Goal: Book appointment/travel/reservation

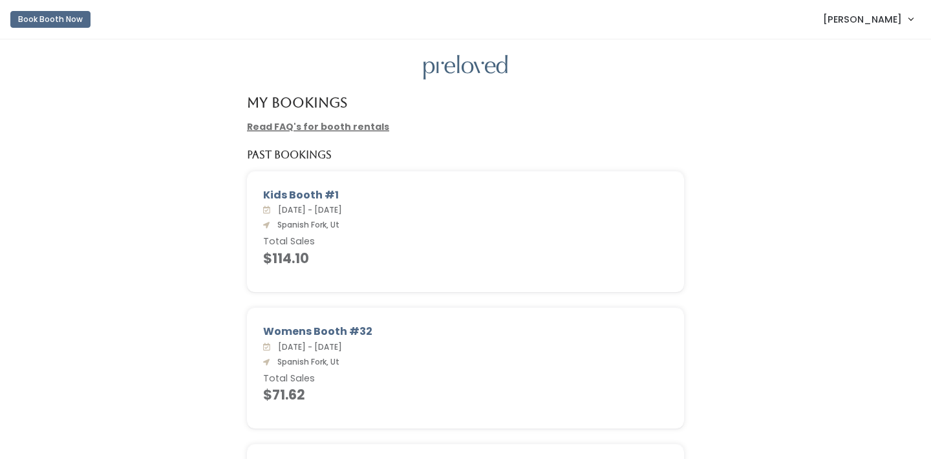
click at [32, 19] on button "Book Booth Now" at bounding box center [50, 19] width 80 height 17
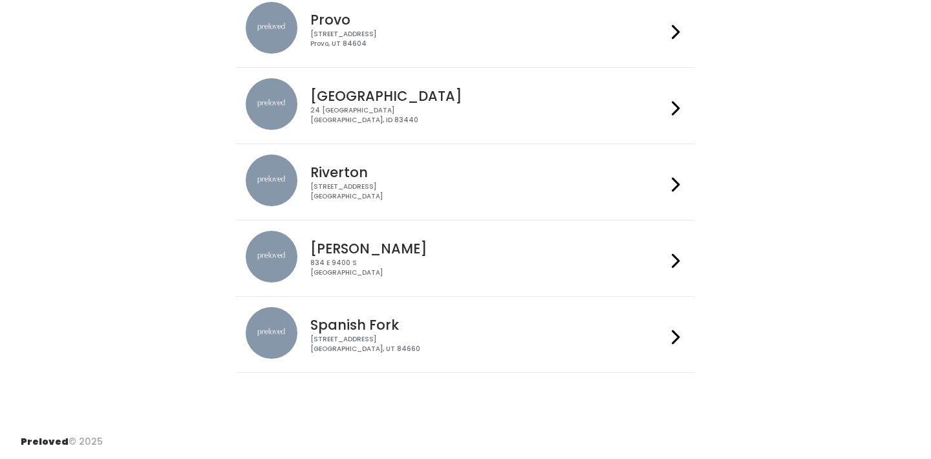
scroll to position [444, 0]
click at [653, 348] on div "244 N Main St Spanish Fork, UT 84660" at bounding box center [488, 345] width 356 height 19
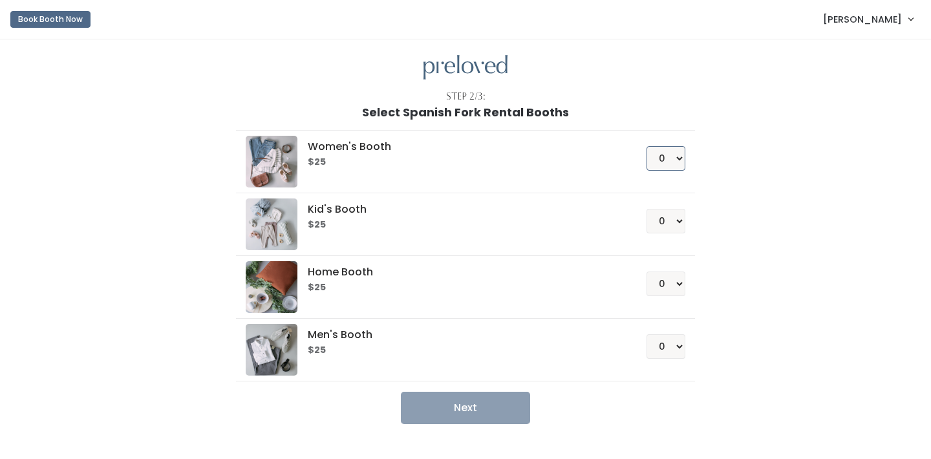
select select "1"
click at [479, 402] on button "Next" at bounding box center [465, 408] width 129 height 32
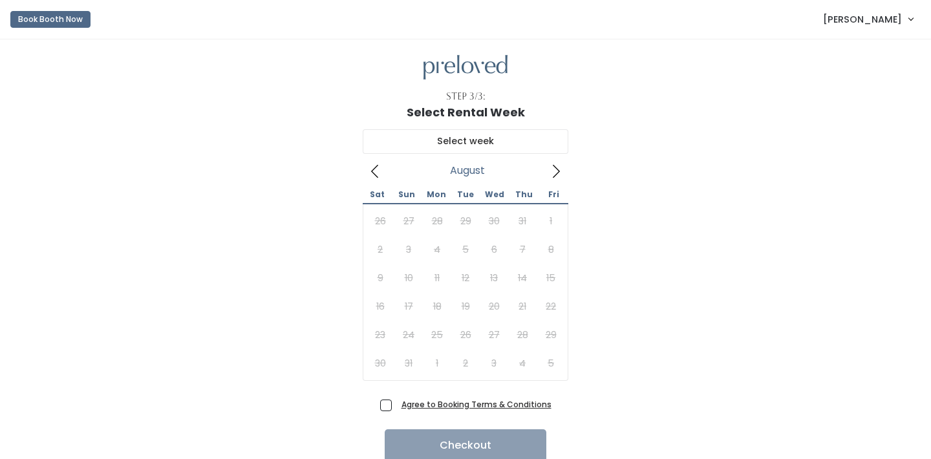
click at [556, 173] on icon at bounding box center [556, 171] width 14 height 14
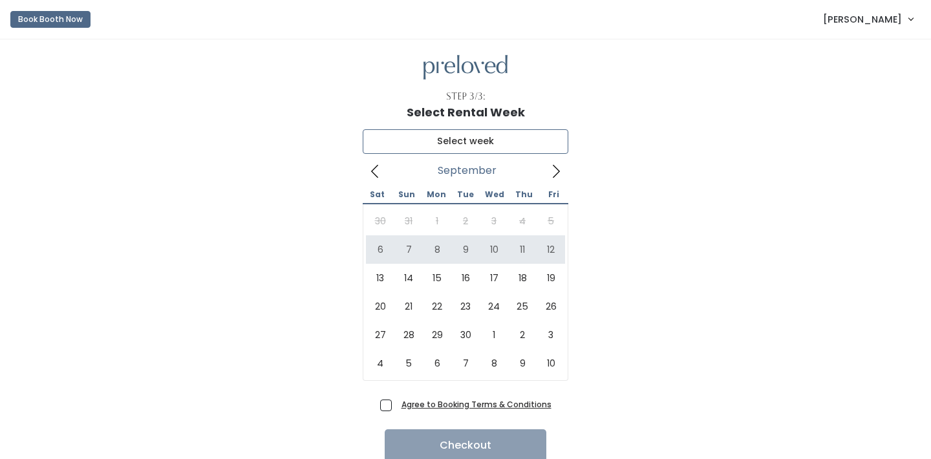
type input "September 6 to September 12"
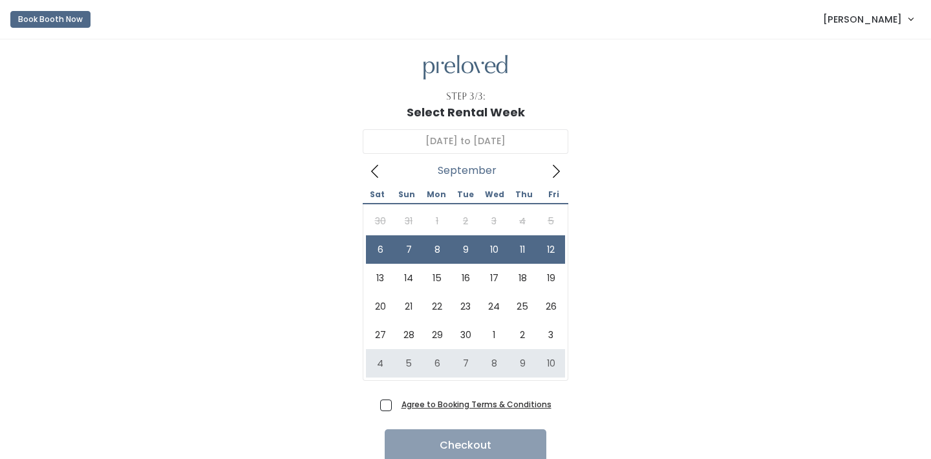
click at [396, 405] on span "Agree to Booking Terms & Conditions" at bounding box center [473, 404] width 155 height 13
click at [396, 405] on input "Agree to Booking Terms & Conditions" at bounding box center [400, 402] width 8 height 8
checkbox input "true"
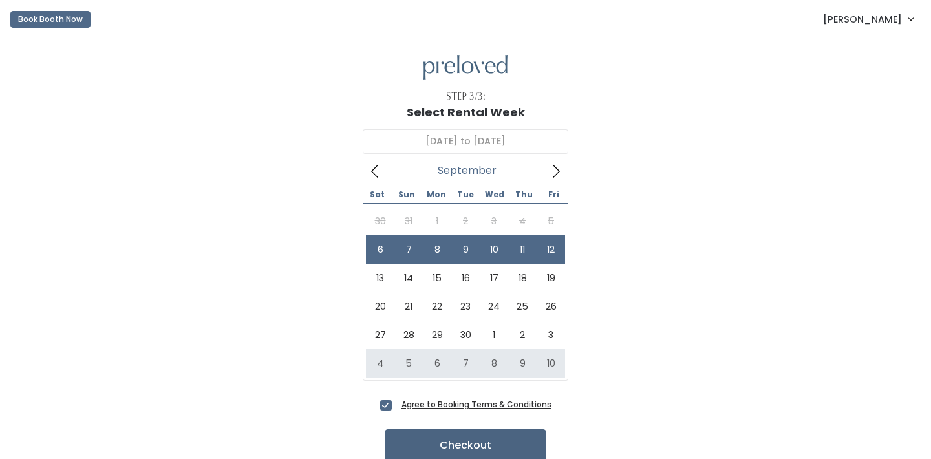
click at [506, 441] on button "Checkout" at bounding box center [466, 445] width 162 height 32
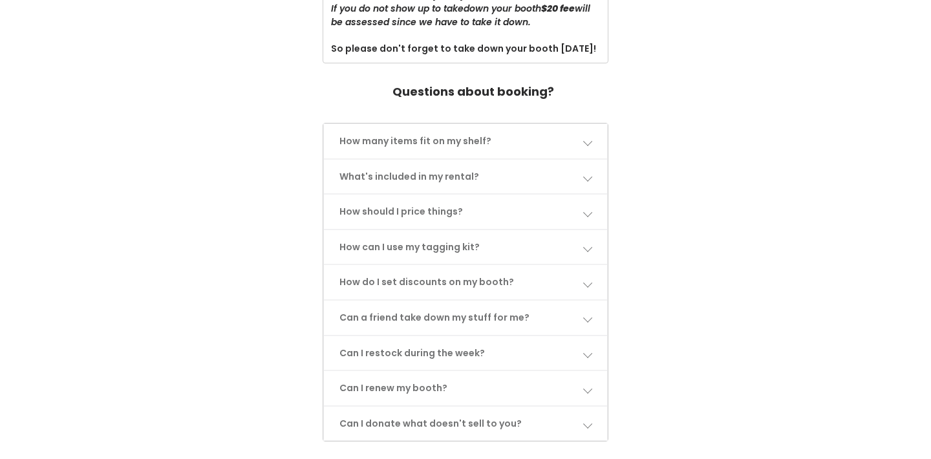
scroll to position [520, 0]
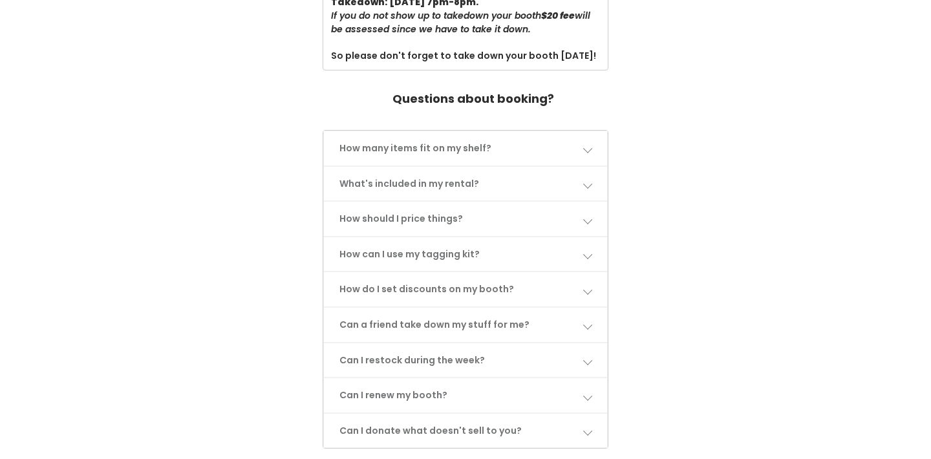
click at [548, 170] on link "What's included in my rental?" at bounding box center [466, 184] width 284 height 34
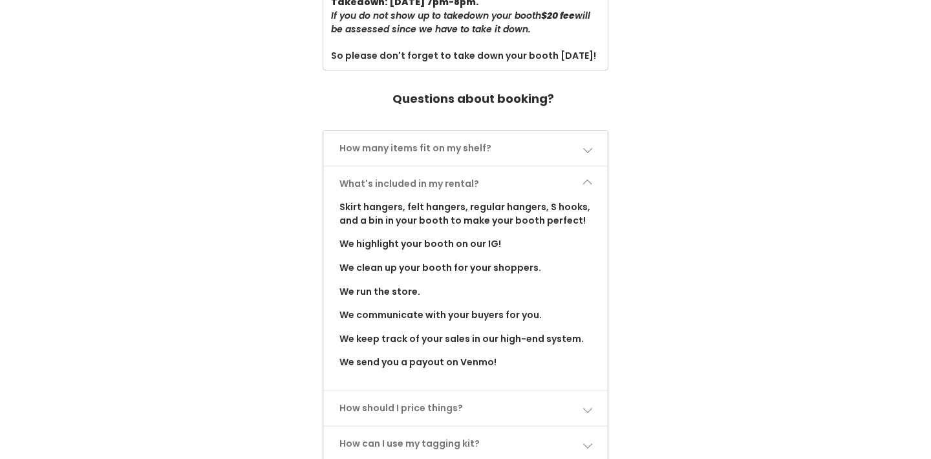
click at [548, 170] on link "What's included in my rental?" at bounding box center [466, 184] width 284 height 34
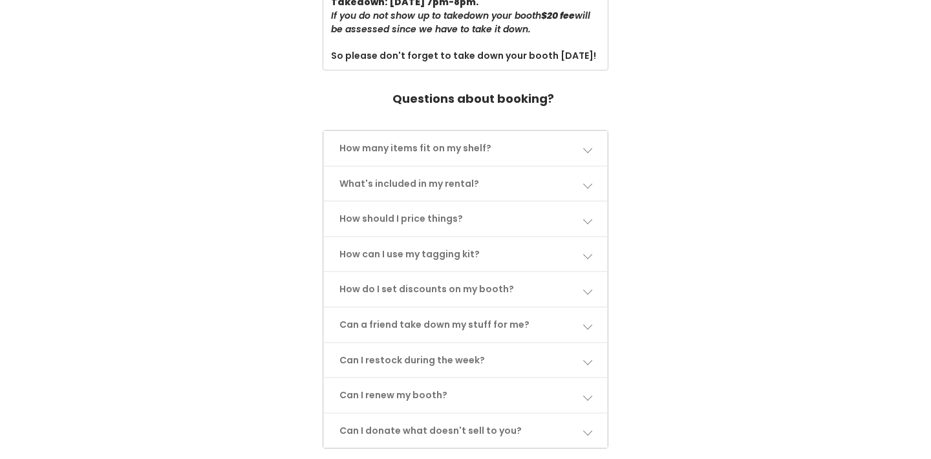
click at [560, 243] on link "How can I use my tagging kit?" at bounding box center [466, 254] width 284 height 34
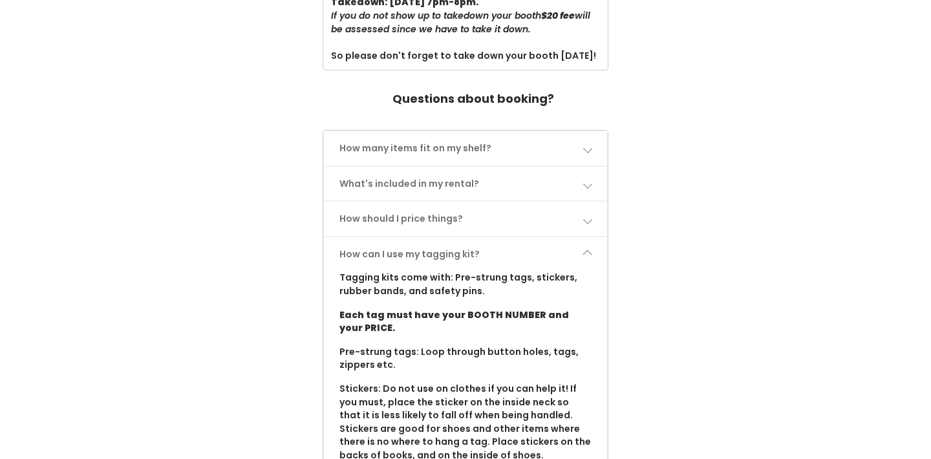
click at [560, 243] on link "How can I use my tagging kit?" at bounding box center [466, 254] width 284 height 34
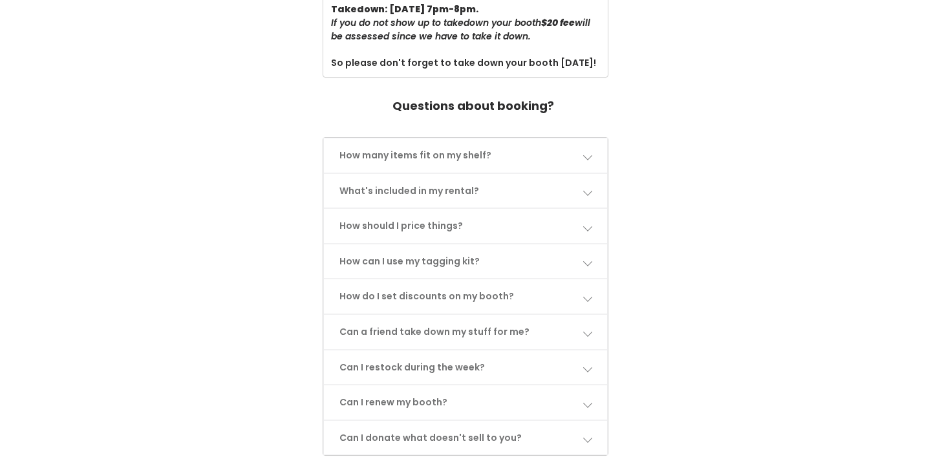
scroll to position [512, 0]
click at [565, 325] on link "Can a friend take down my stuff for me?" at bounding box center [466, 333] width 284 height 34
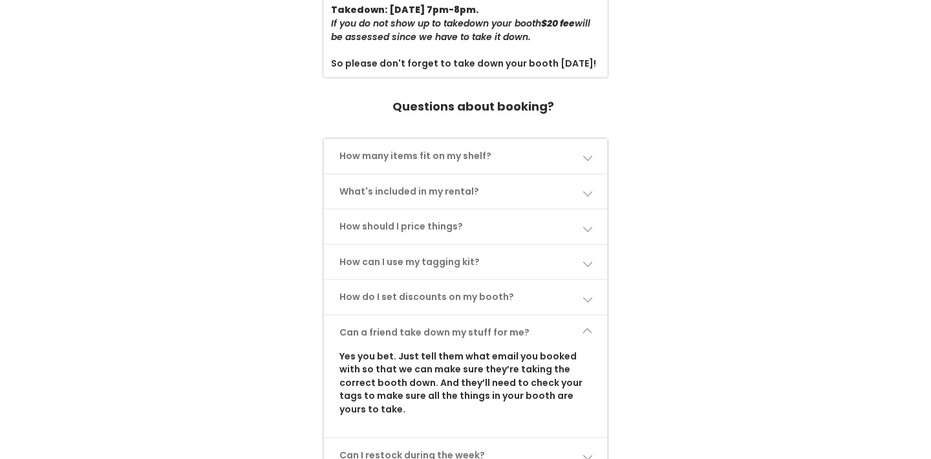
click at [592, 316] on link "Can a friend take down my stuff for me?" at bounding box center [466, 333] width 284 height 34
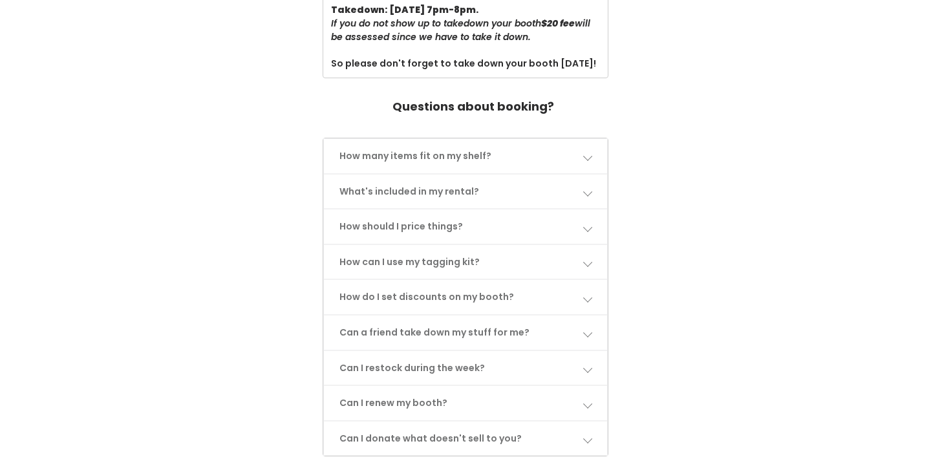
click at [576, 351] on link "Can I restock during the week?" at bounding box center [466, 368] width 284 height 34
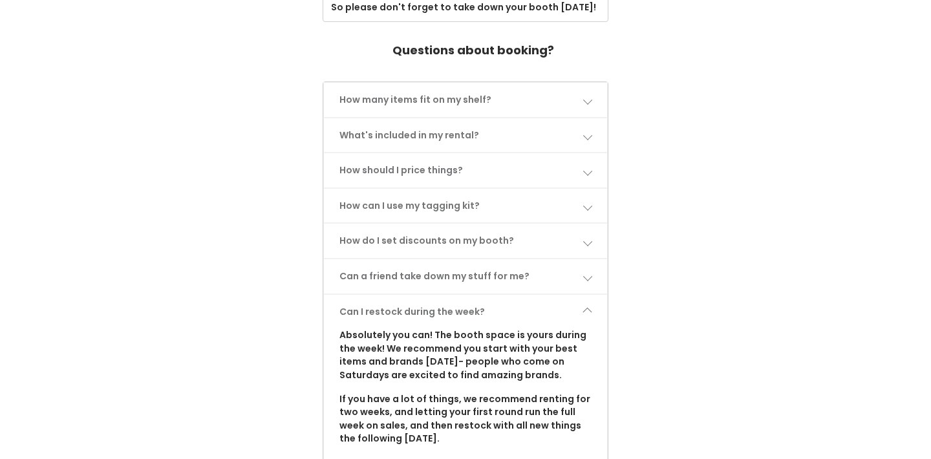
scroll to position [576, 0]
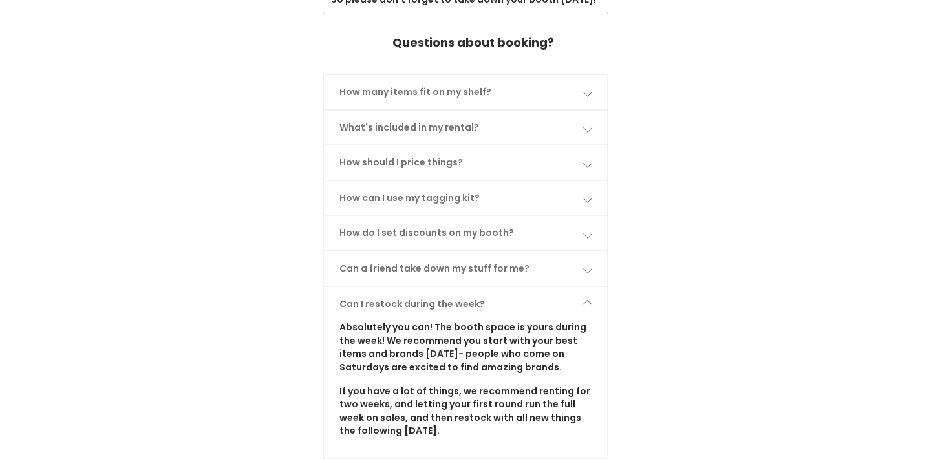
click at [596, 287] on link "Can I restock during the week?" at bounding box center [466, 304] width 284 height 34
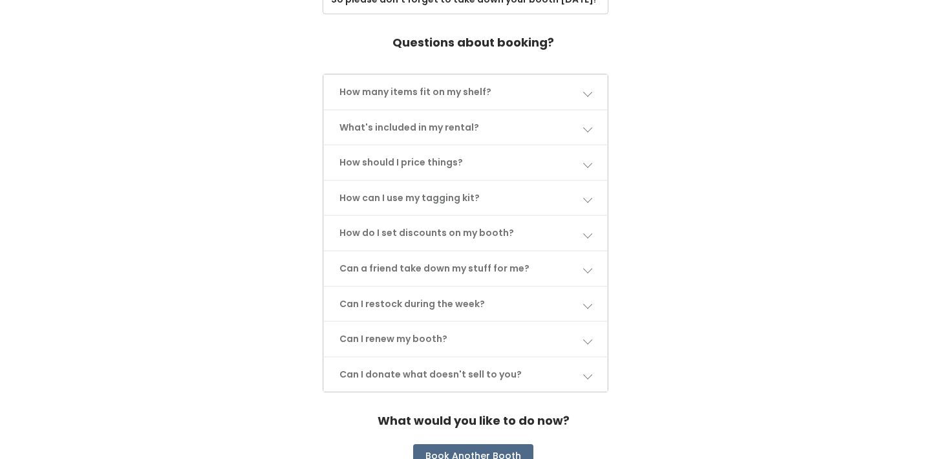
click at [576, 291] on link "Can I restock during the week?" at bounding box center [466, 304] width 284 height 34
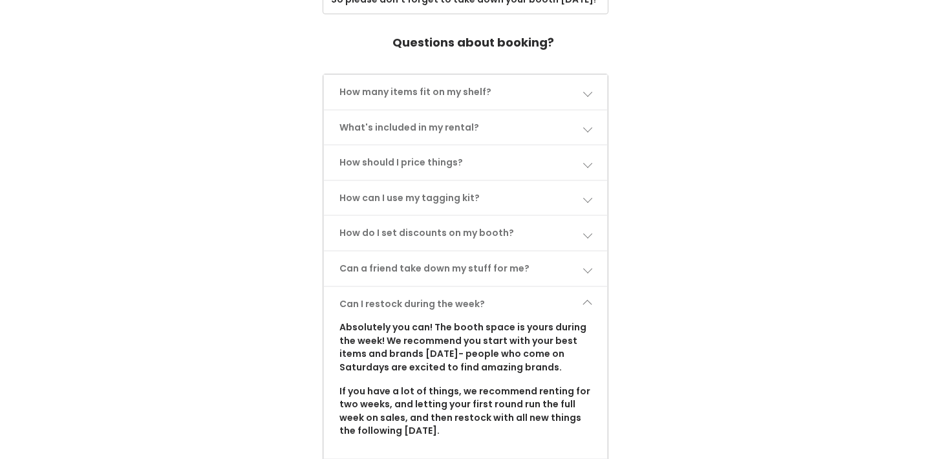
click at [576, 291] on link "Can I restock during the week?" at bounding box center [466, 304] width 284 height 34
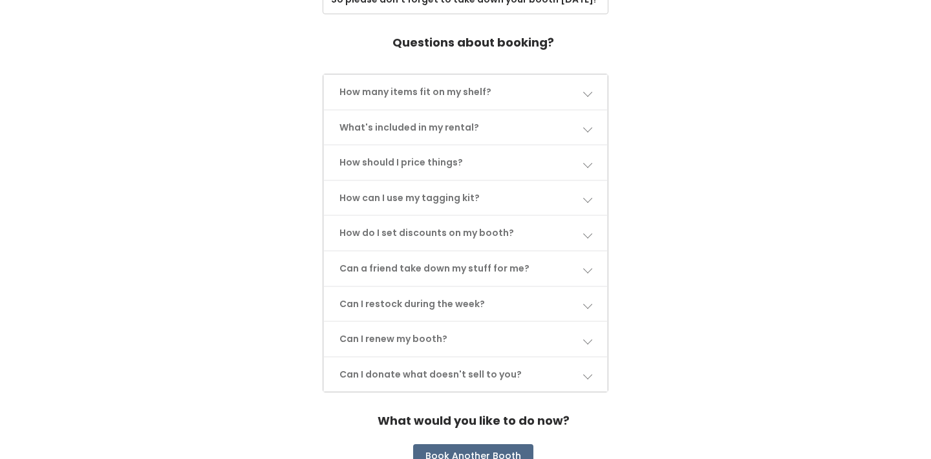
click at [583, 322] on link "Can I renew my booth?" at bounding box center [466, 339] width 284 height 34
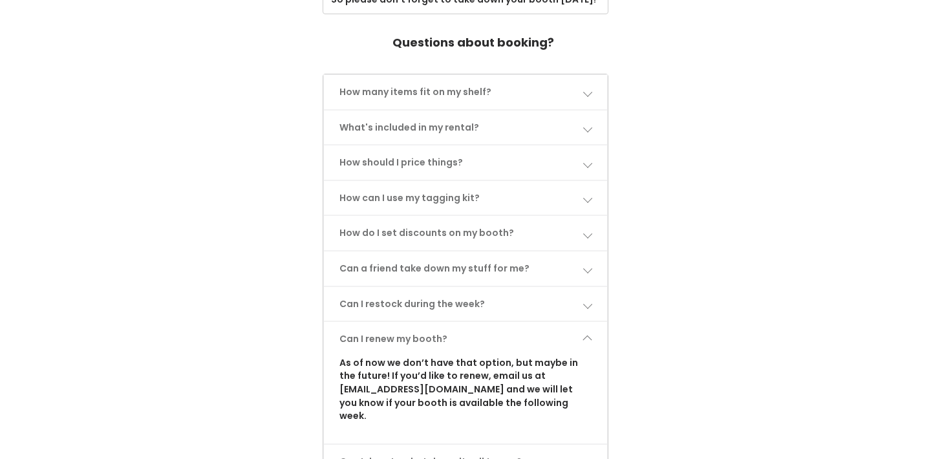
click at [583, 322] on link "Can I renew my booth?" at bounding box center [466, 339] width 284 height 34
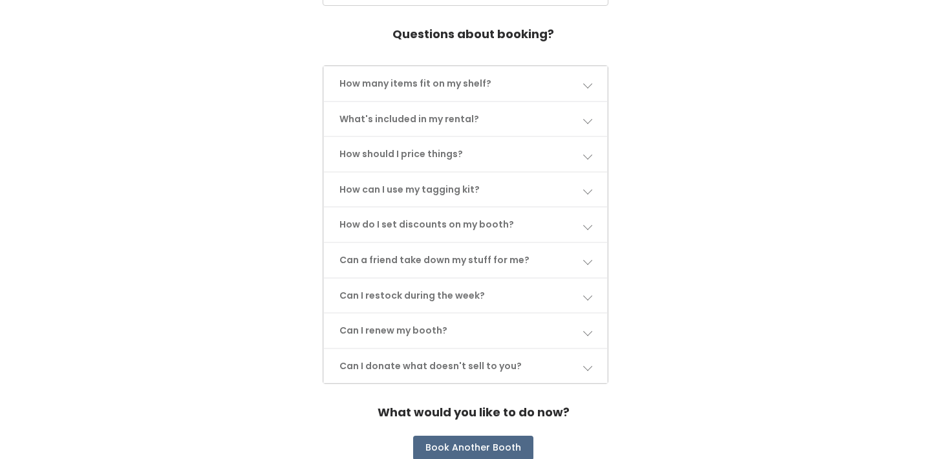
scroll to position [583, 0]
click at [578, 357] on link "Can I donate what doesn't sell to you?" at bounding box center [466, 368] width 284 height 34
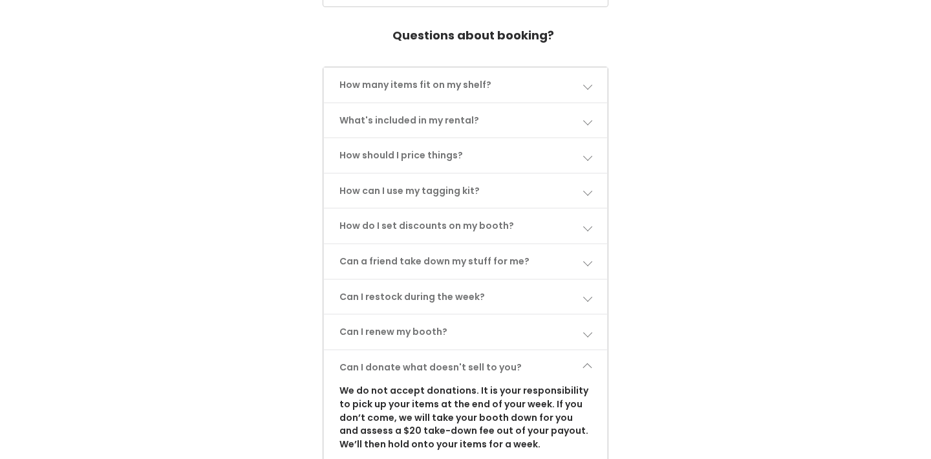
click at [581, 354] on link "Can I donate what doesn't sell to you?" at bounding box center [466, 368] width 284 height 34
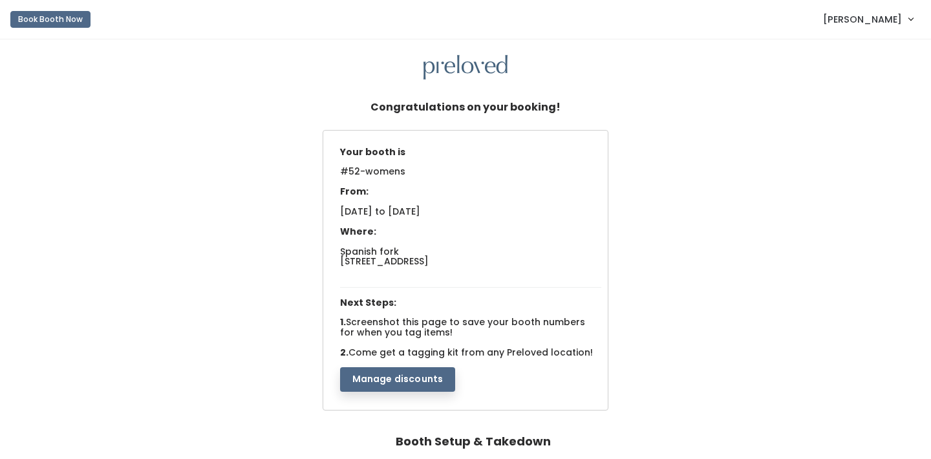
scroll to position [0, 0]
